Goal: Find specific page/section: Find specific page/section

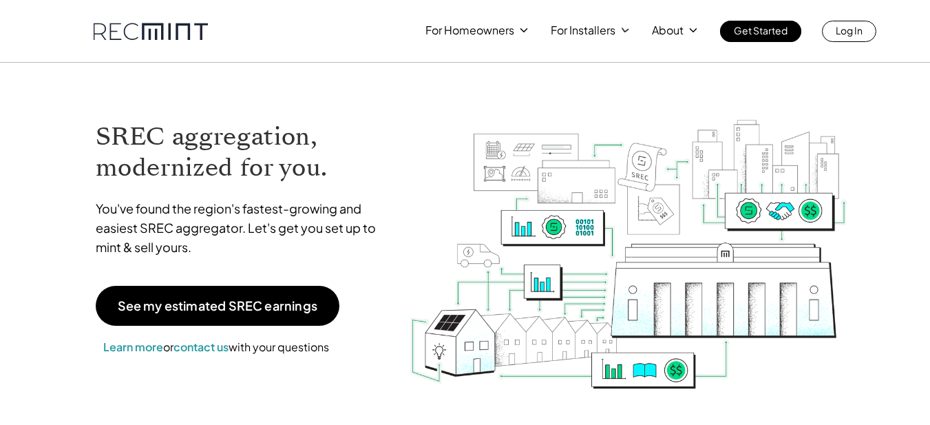
click at [851, 37] on p "Log In" at bounding box center [849, 30] width 27 height 19
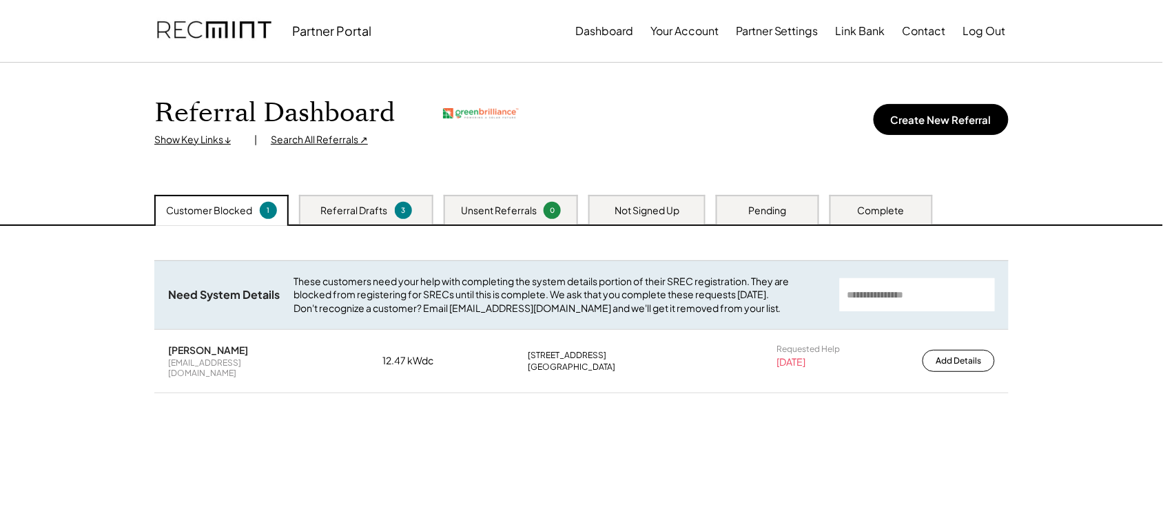
click at [334, 142] on div "Search All Referrals ↗" at bounding box center [319, 140] width 97 height 14
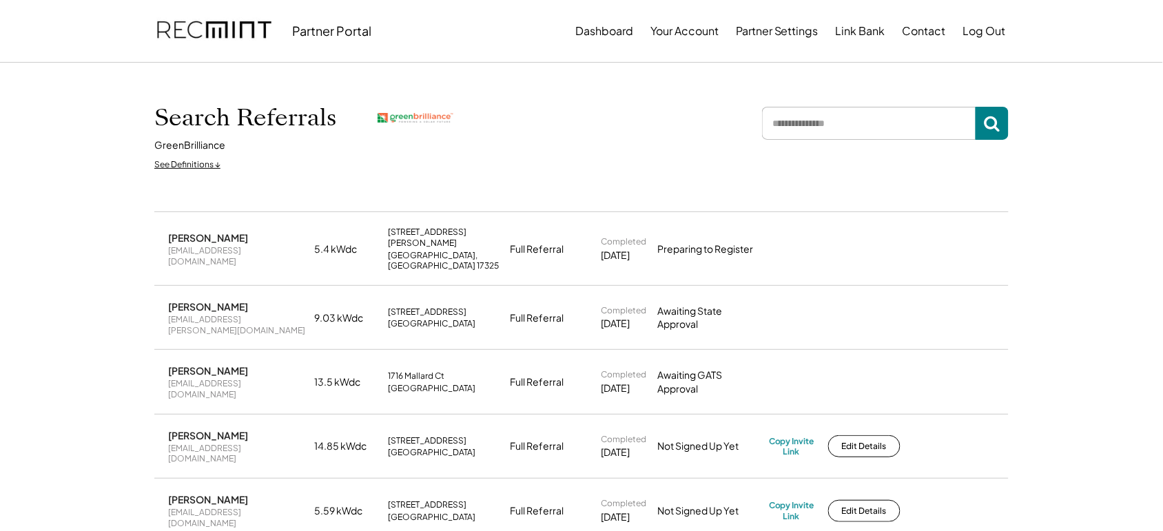
click at [848, 115] on input "input" at bounding box center [869, 123] width 214 height 33
type input "*******"
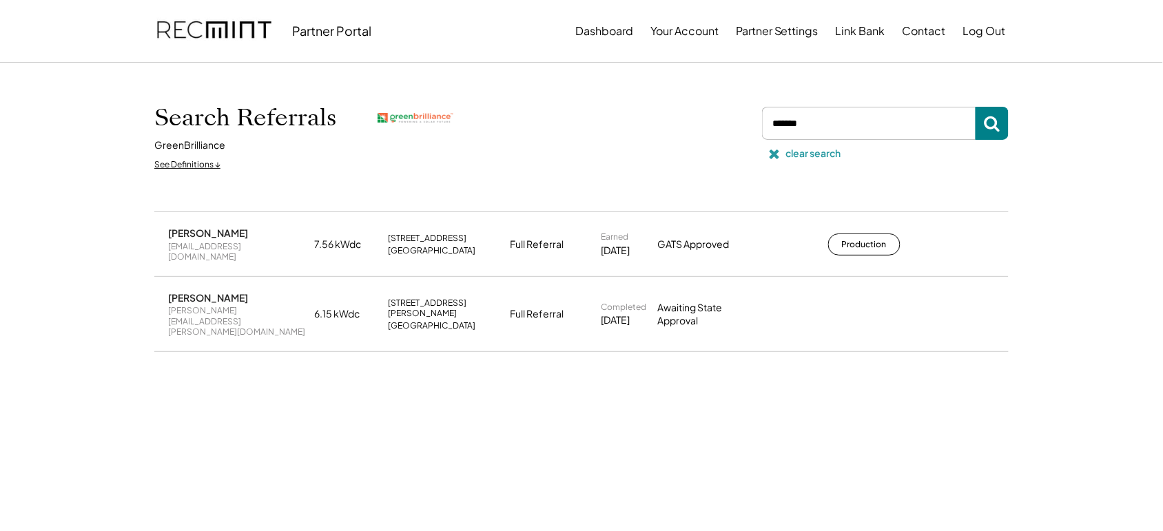
click at [800, 152] on div "clear search" at bounding box center [813, 154] width 55 height 14
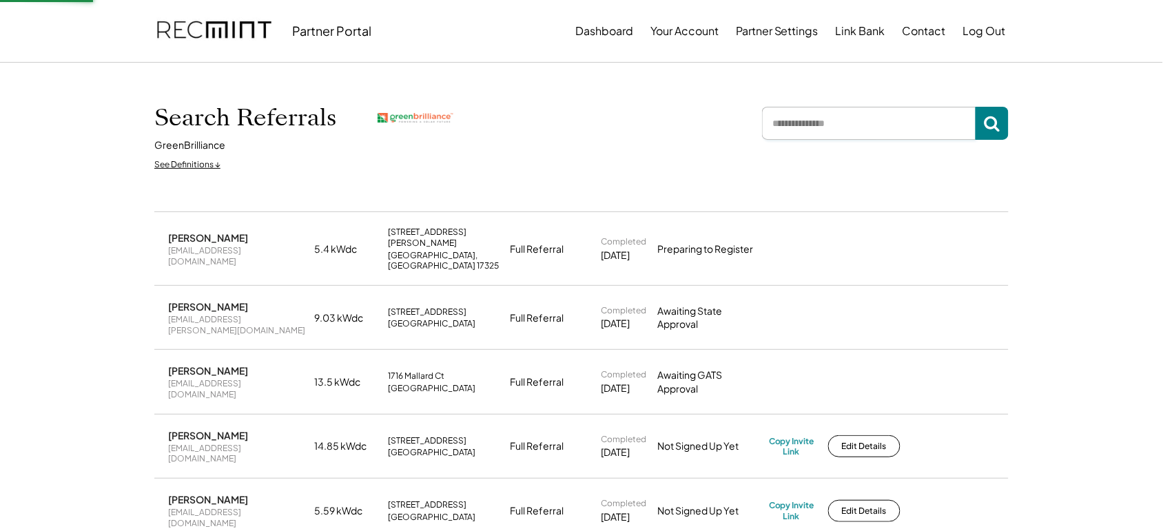
click at [803, 112] on input "input" at bounding box center [869, 123] width 214 height 33
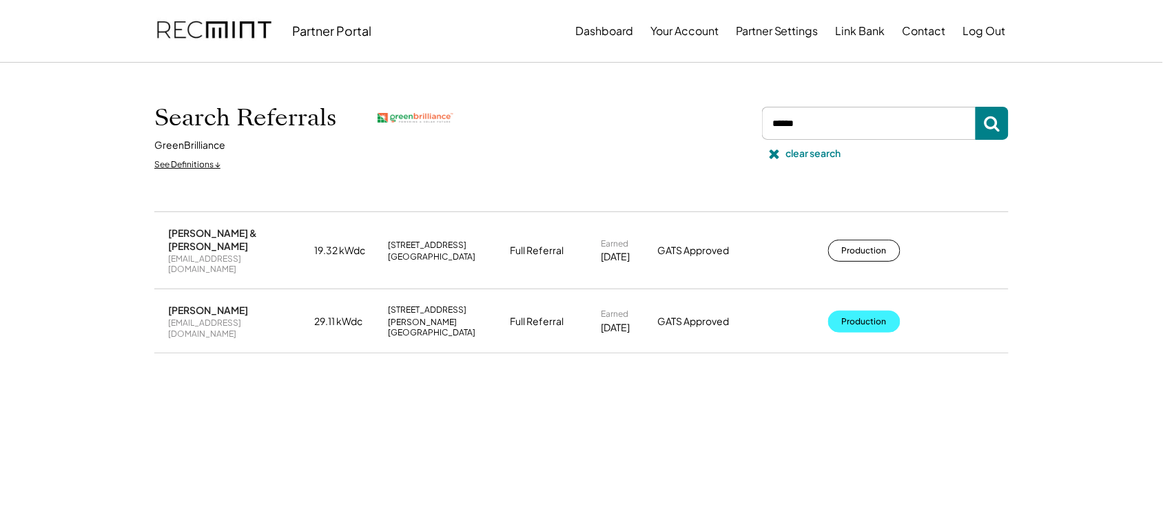
click at [856, 311] on button "Production" at bounding box center [864, 322] width 72 height 22
click at [807, 110] on input "input" at bounding box center [869, 123] width 214 height 33
type input "****"
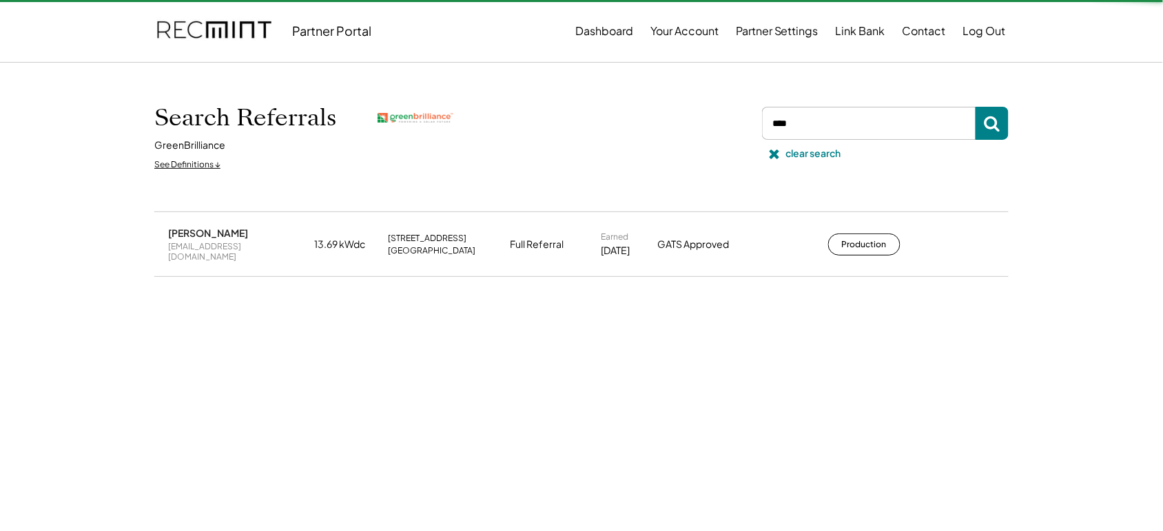
click at [860, 233] on button "Production" at bounding box center [864, 244] width 72 height 22
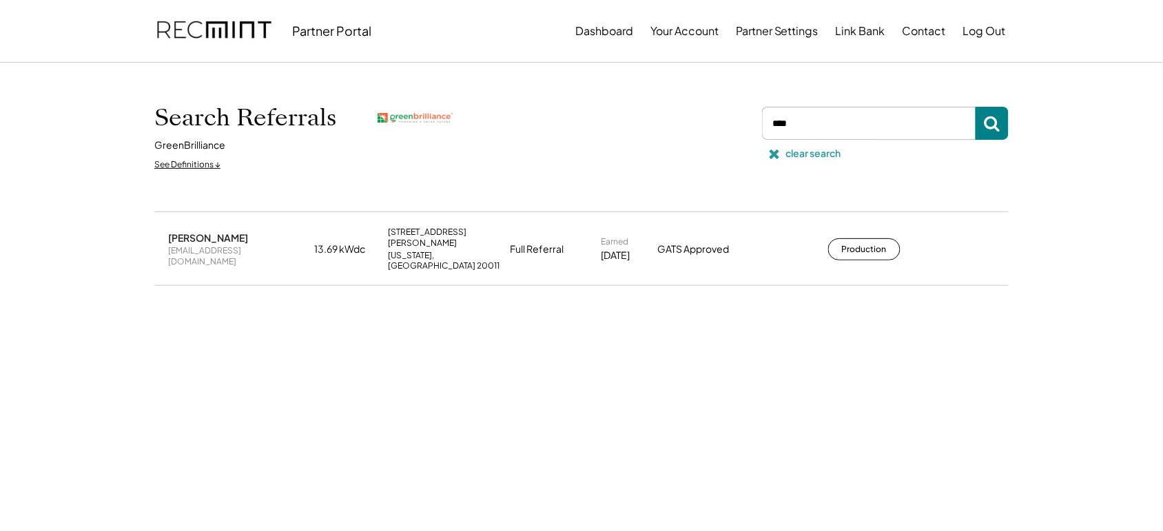
click at [807, 152] on div "clear search" at bounding box center [813, 154] width 55 height 14
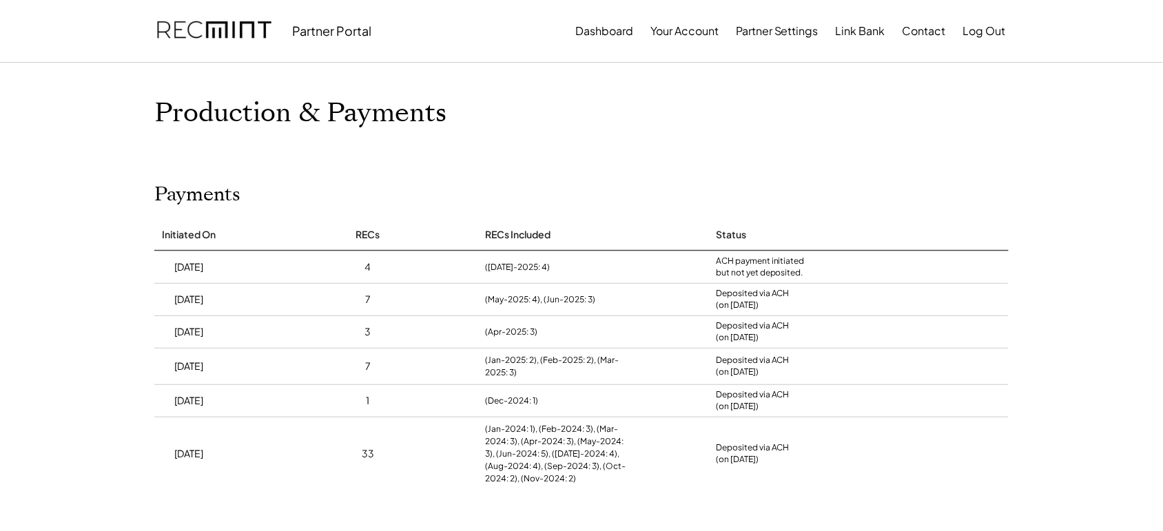
scroll to position [200, 0]
